Goal: Information Seeking & Learning: Learn about a topic

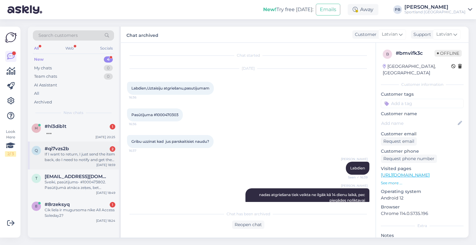
click at [79, 155] on div "If I want to return, I just send the item back, do I need to notify and get the…" at bounding box center [80, 157] width 71 height 11
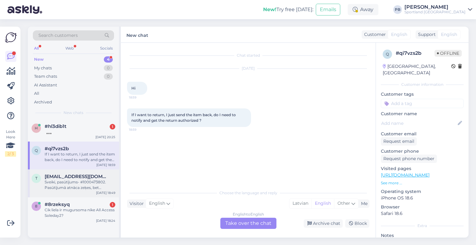
click at [81, 186] on div "Sveiki, pasūtījums- #1000473802. Pasūtījumā atnāca zeķes, bet compression sport…" at bounding box center [80, 184] width 71 height 11
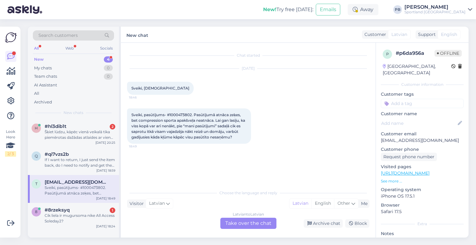
click at [186, 112] on span "Sveiki, pasūtījums- #1000473802. Pasūtījumā atnāca zeķes, bet compression sport…" at bounding box center [188, 125] width 115 height 27
click at [186, 110] on div "Sveiki, pasūtījums- #1000473802. Pasūtījumā atnāca zeķes, bet compression sport…" at bounding box center [189, 125] width 124 height 35
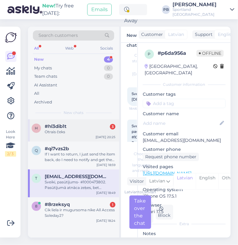
click at [66, 136] on div "h #hl3dib1t 3 Otrais čeks [DATE] 20:25" at bounding box center [73, 130] width 91 height 22
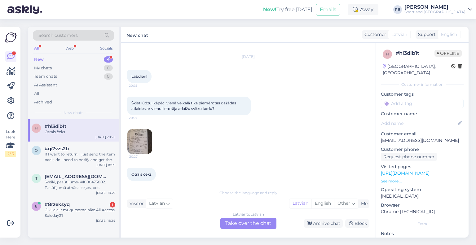
scroll to position [18, 0]
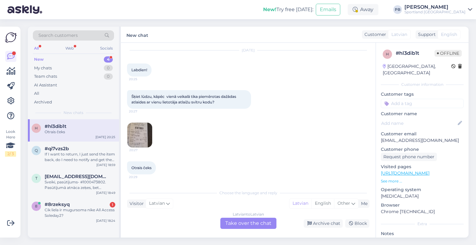
click at [137, 137] on img at bounding box center [139, 135] width 25 height 25
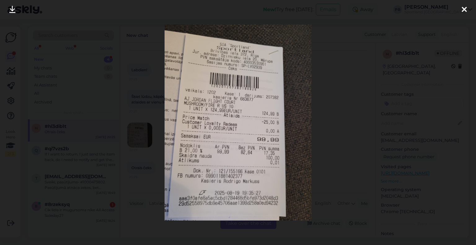
click at [313, 131] on div at bounding box center [238, 122] width 476 height 245
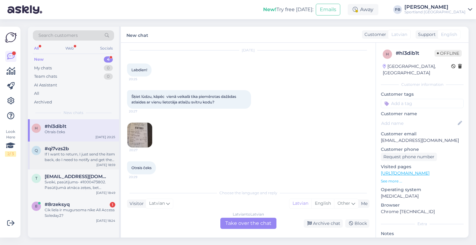
click at [57, 154] on div "If I want to return, I just send the item back, do I need to notify and get the…" at bounding box center [80, 157] width 71 height 11
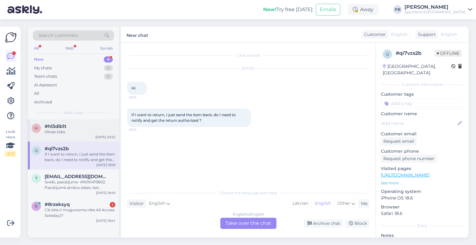
click at [75, 130] on div "Otrais čeks" at bounding box center [80, 132] width 71 height 6
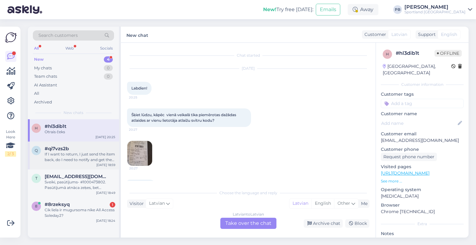
click at [72, 150] on div "#qi7vzs2b" at bounding box center [80, 149] width 71 height 6
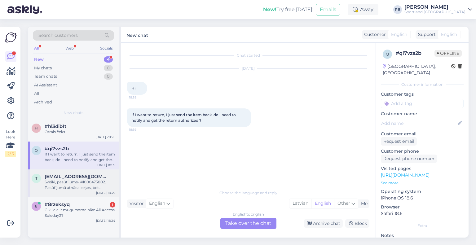
click at [82, 184] on div "Sveiki, pasūtījums- #1000473802. Pasūtījumā atnāca zeķes, bet compression sport…" at bounding box center [80, 184] width 71 height 11
